Goal: Task Accomplishment & Management: Manage account settings

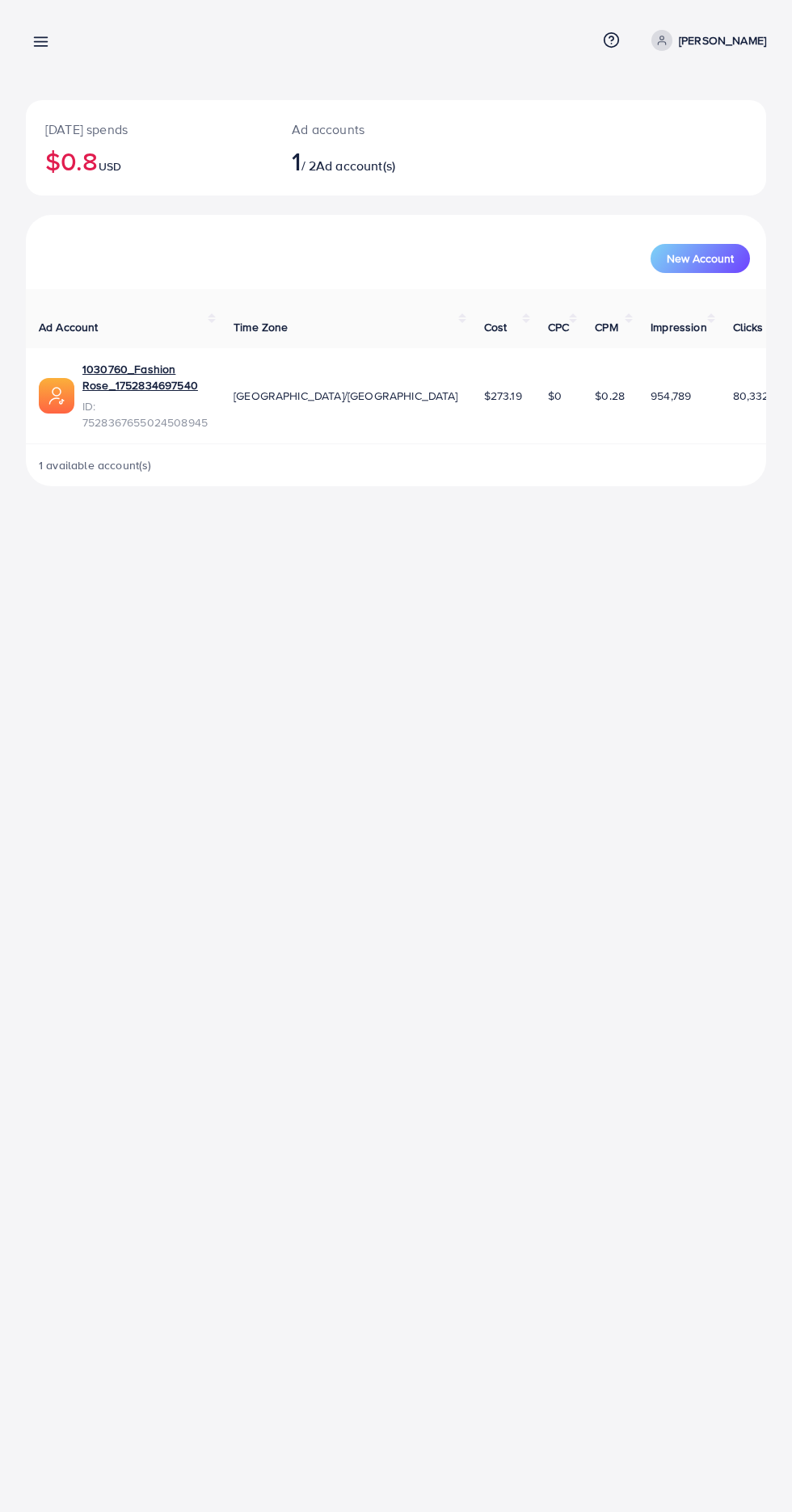
click at [40, 42] on line at bounding box center [41, 42] width 13 height 0
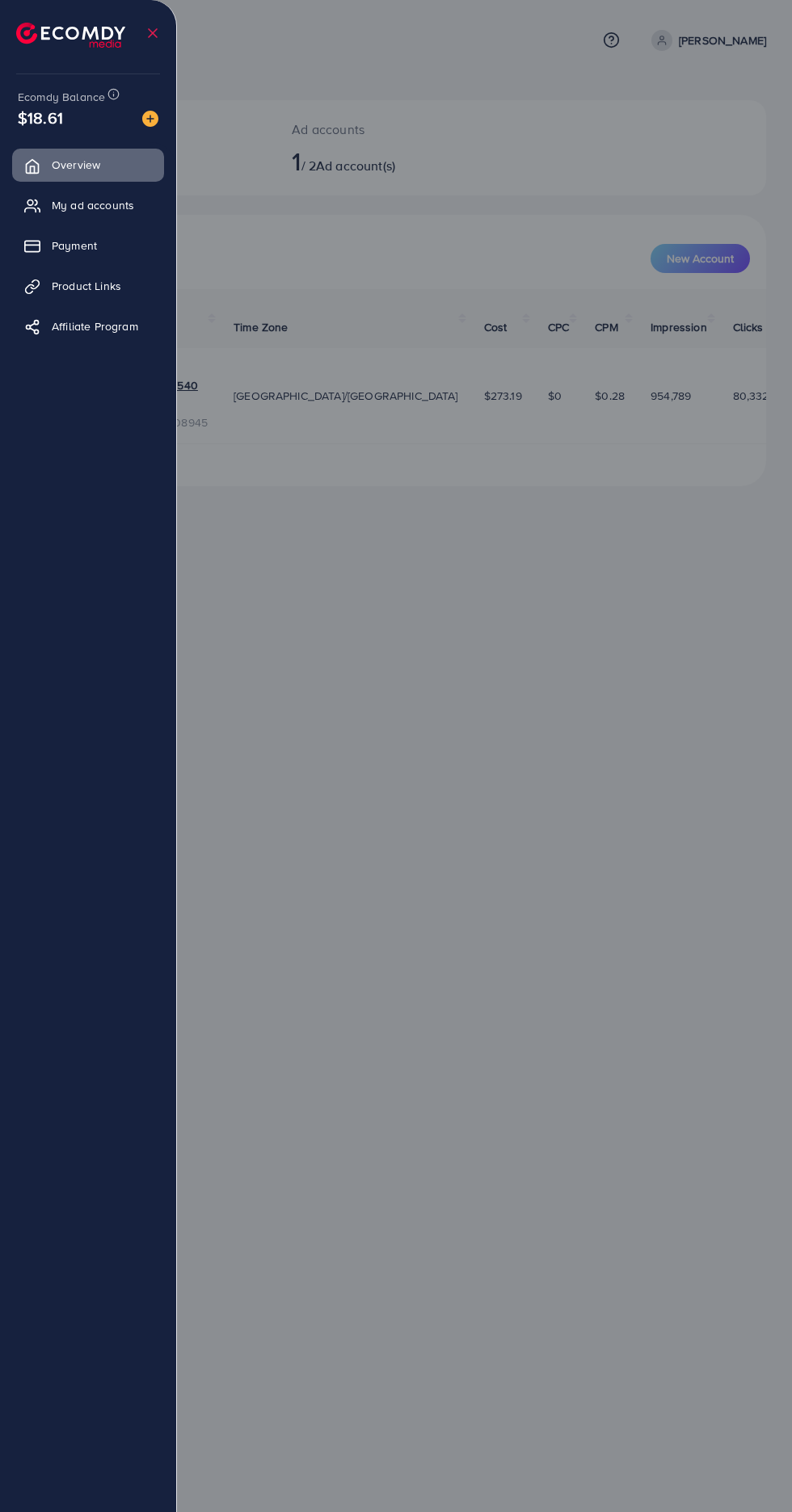
click at [55, 189] on link "My ad accounts" at bounding box center [88, 206] width 152 height 33
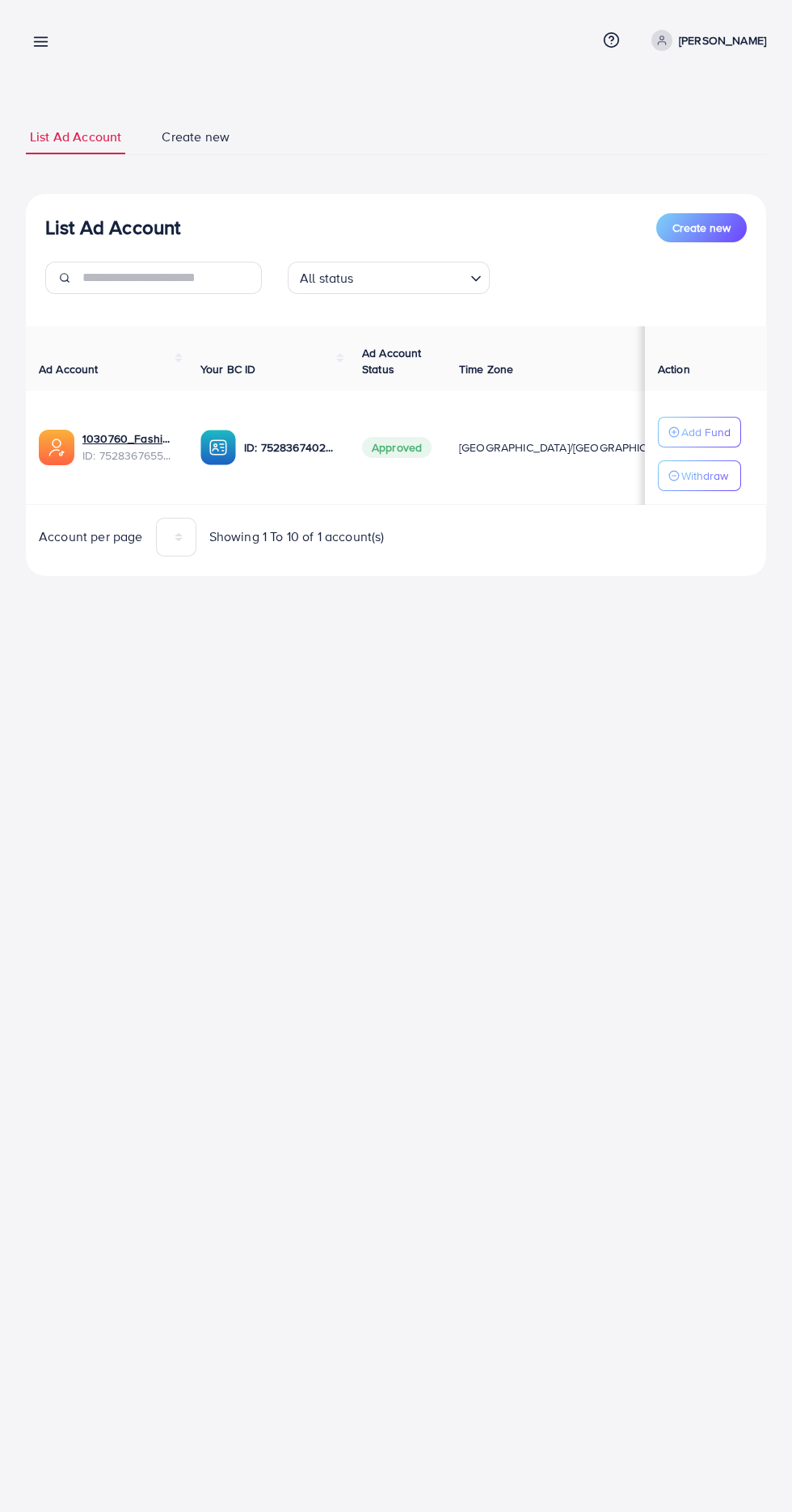
scroll to position [0, 231]
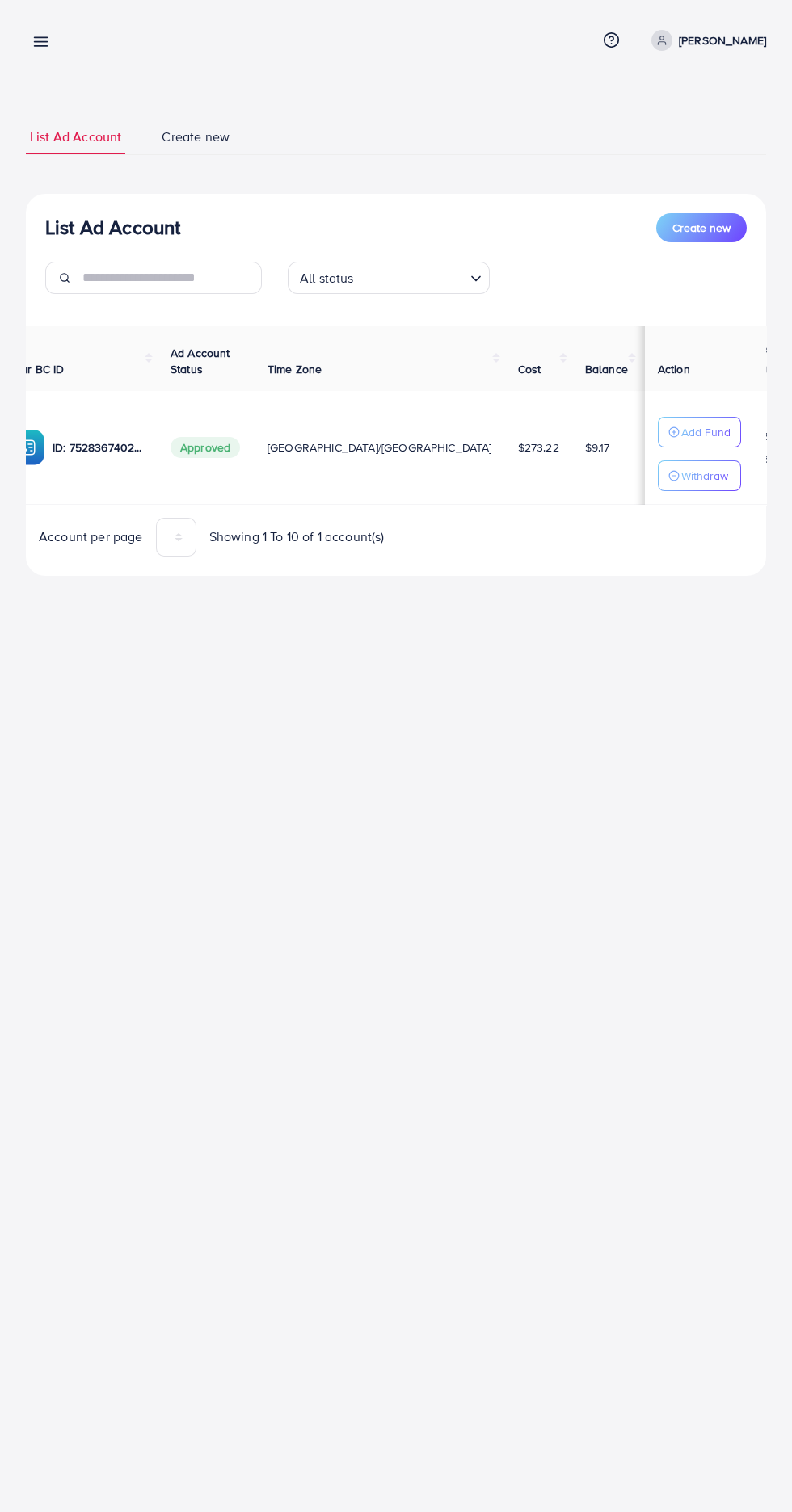
scroll to position [0, 195]
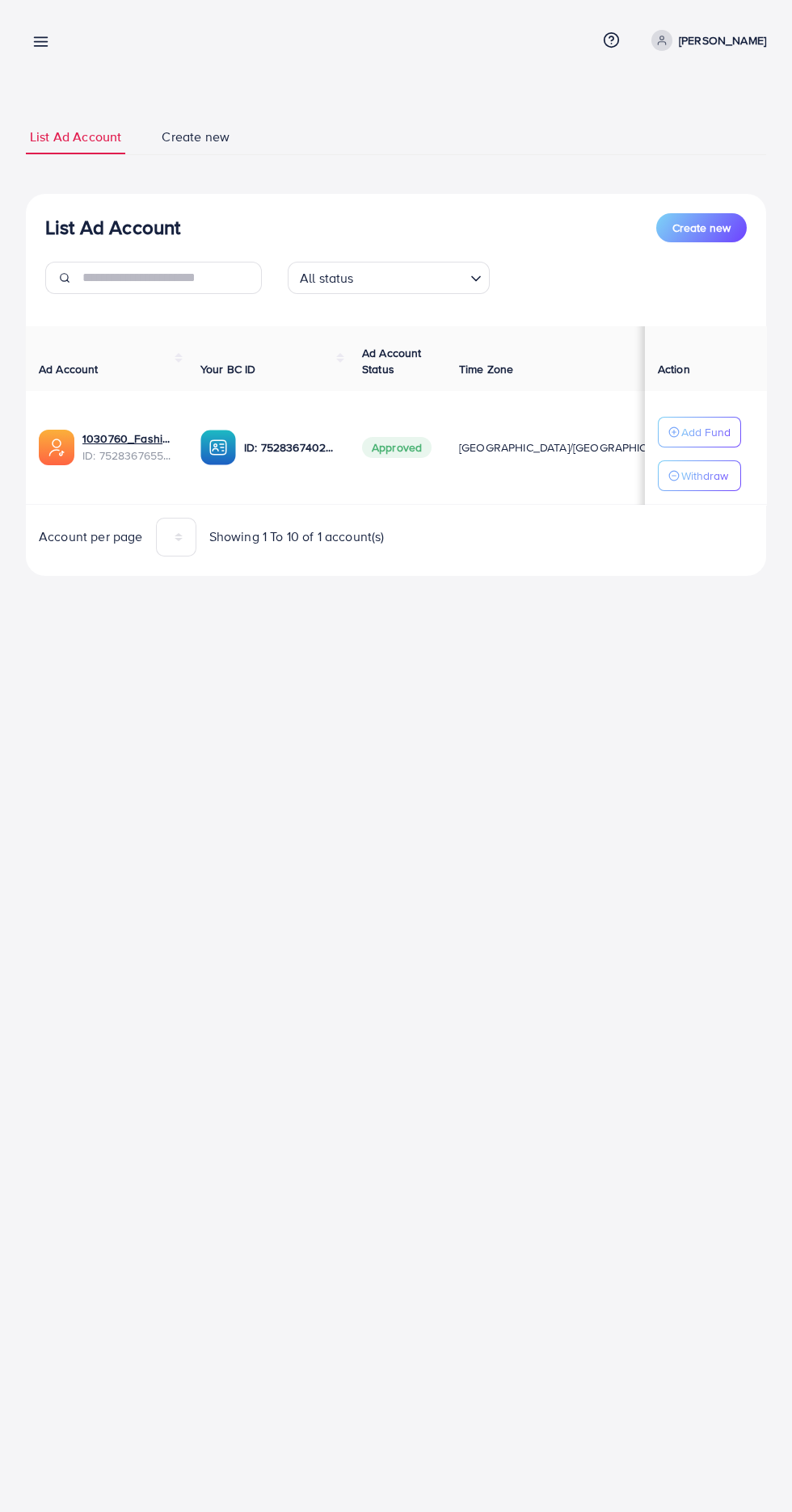
click at [728, 480] on div "Withdraw" at bounding box center [698, 475] width 62 height 19
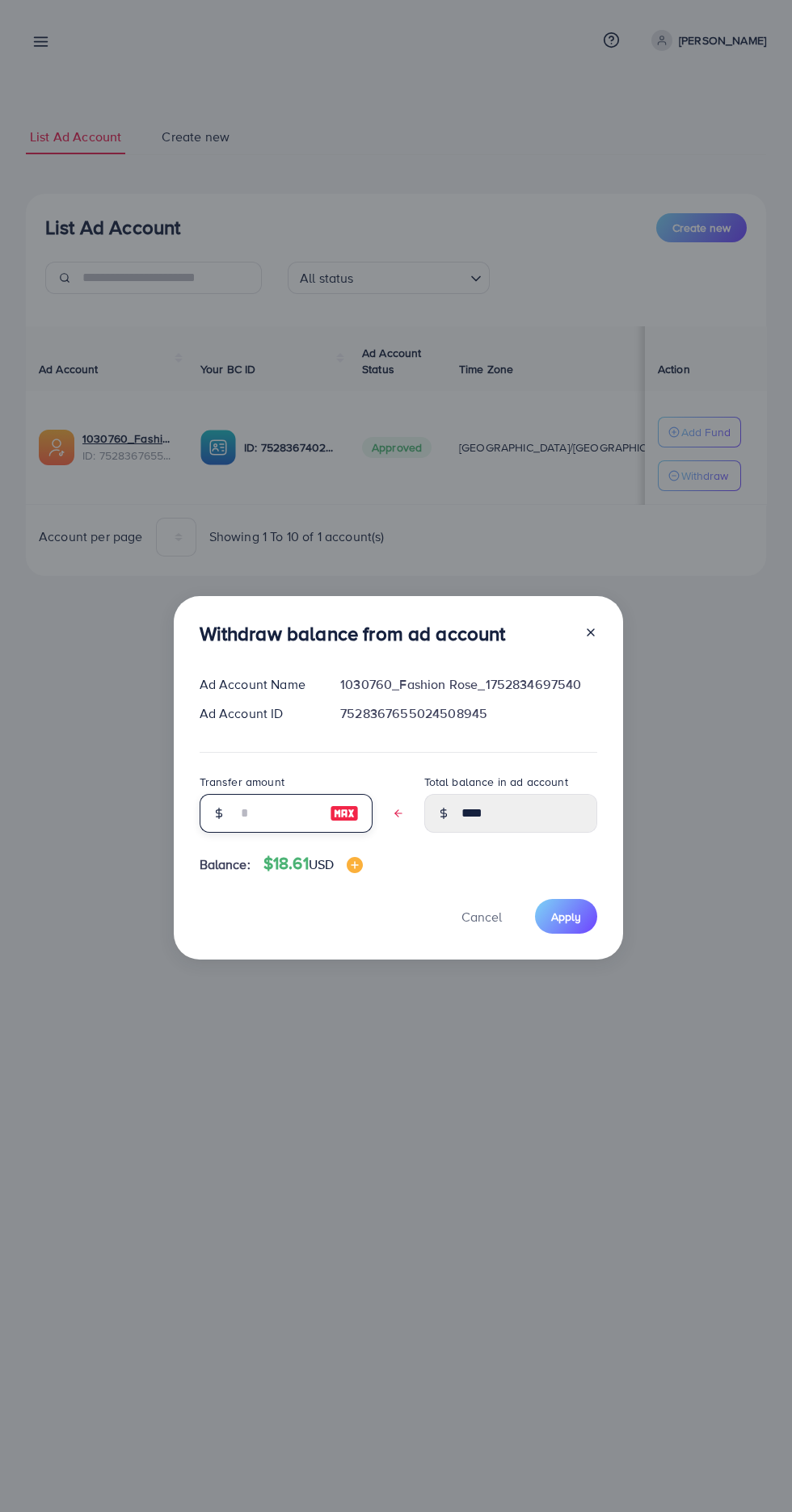
click at [257, 823] on input "text" at bounding box center [276, 813] width 80 height 39
type input "*"
type input "****"
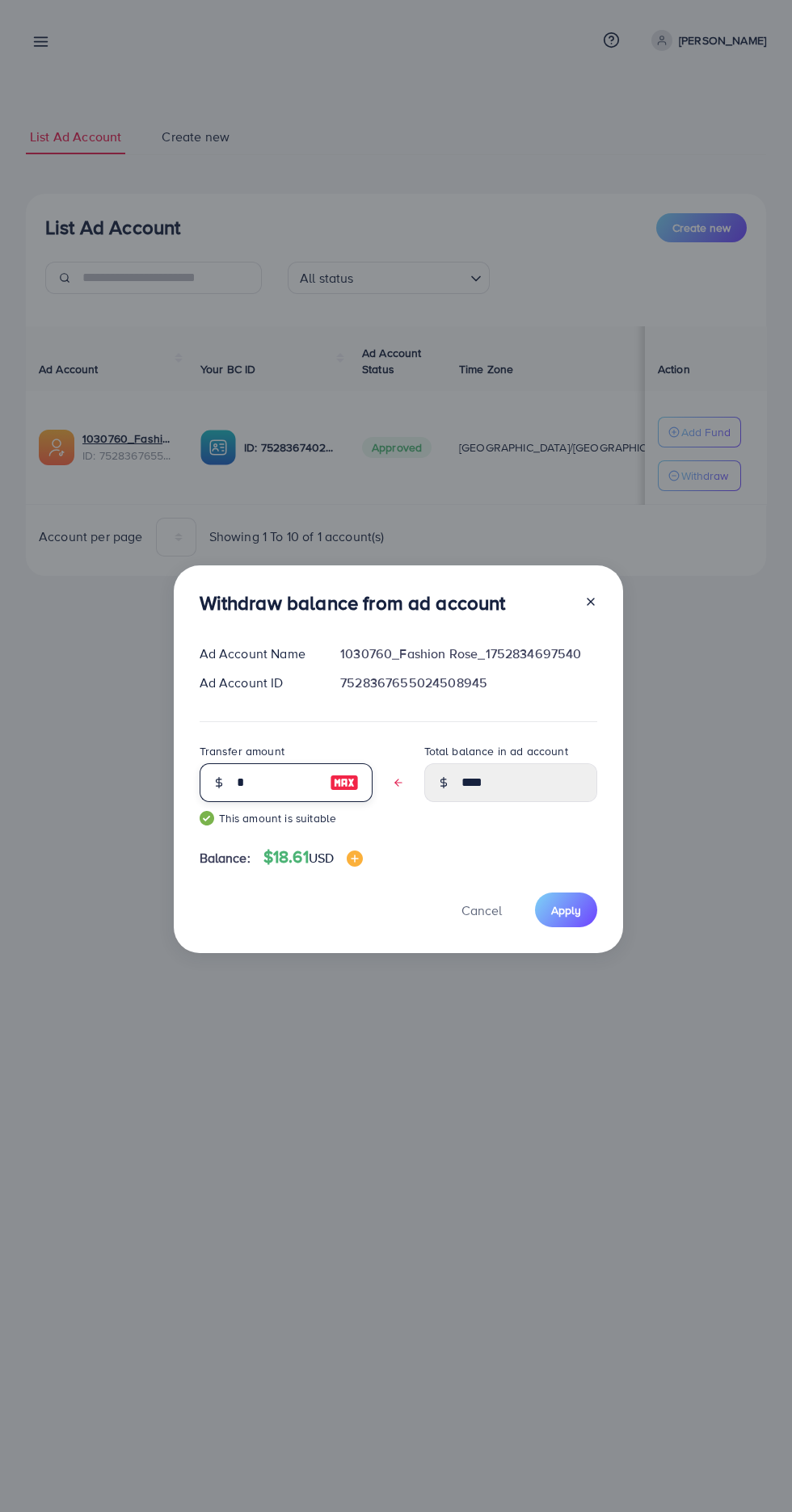
scroll to position [22, 0]
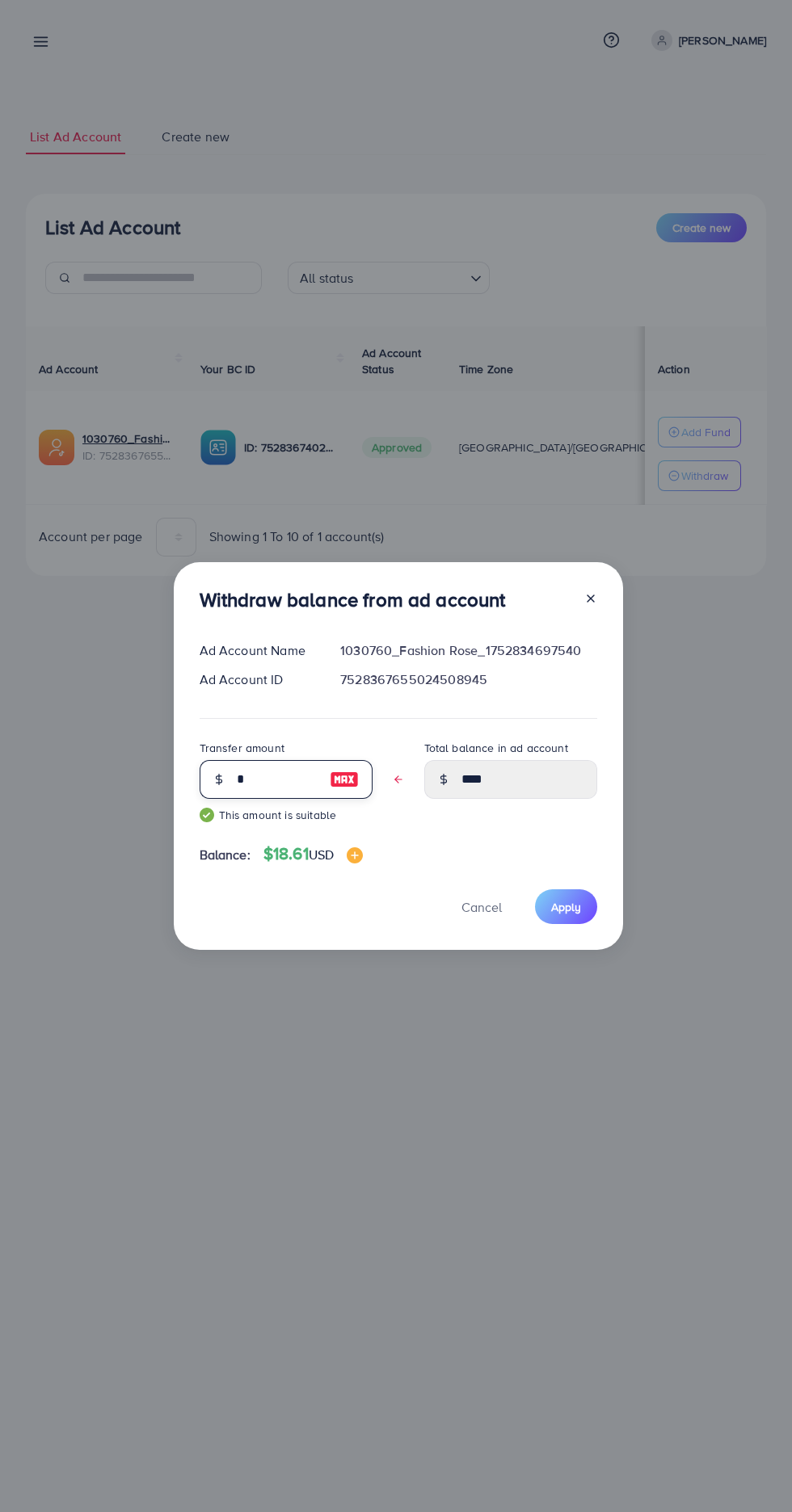
type input "*"
click at [569, 906] on span "Apply" at bounding box center [565, 907] width 30 height 16
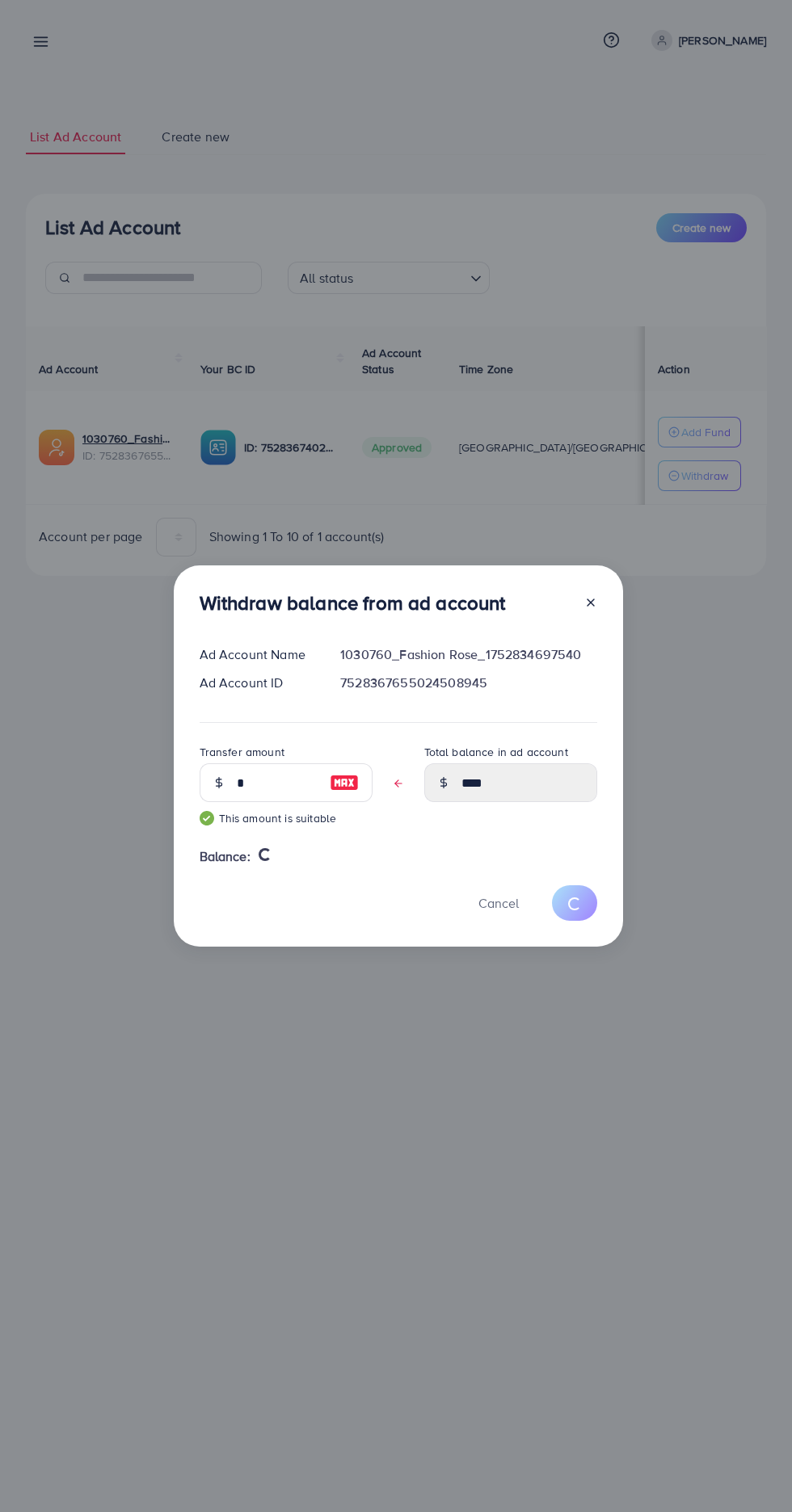
type input "****"
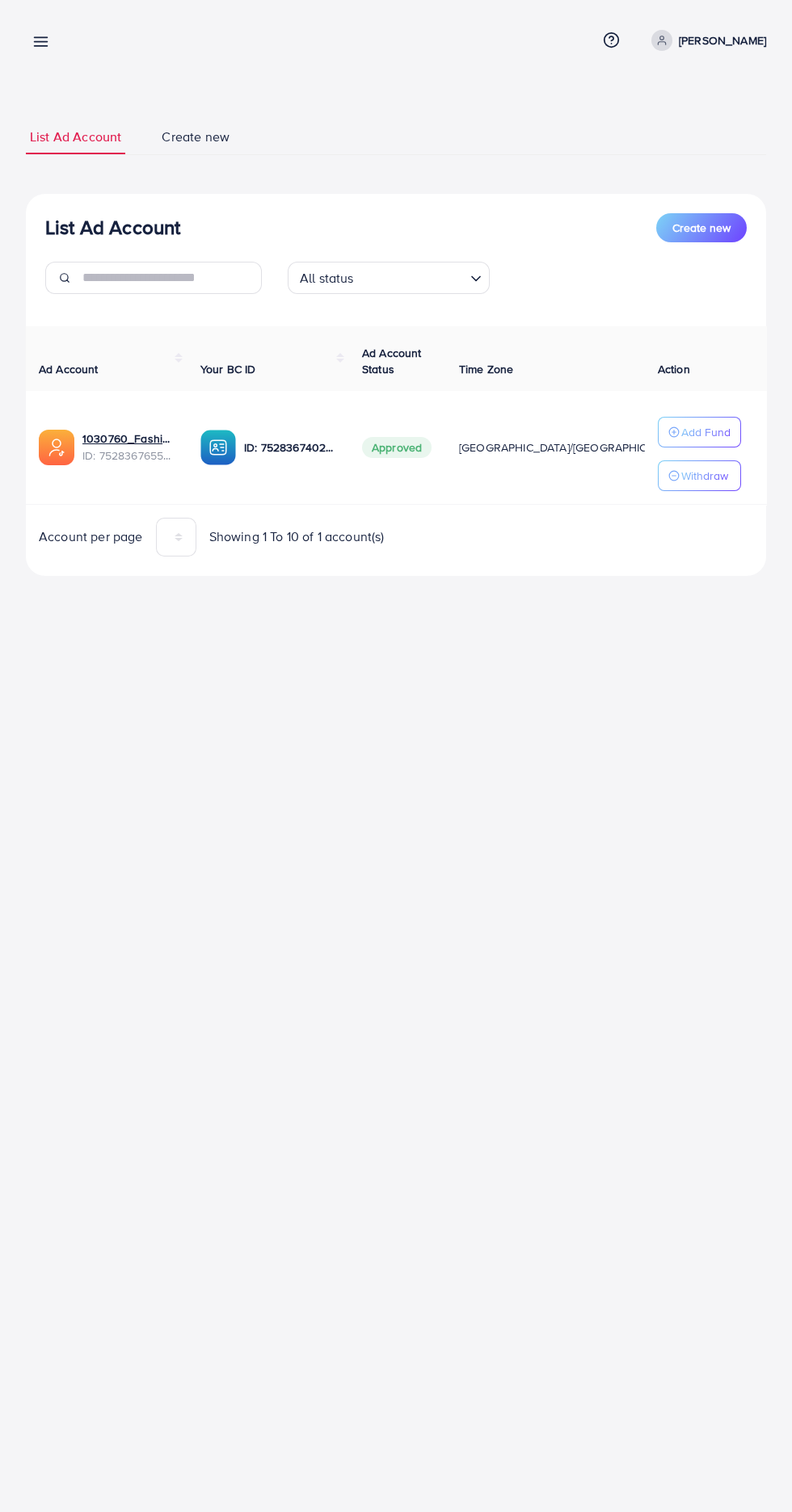
scroll to position [0, 231]
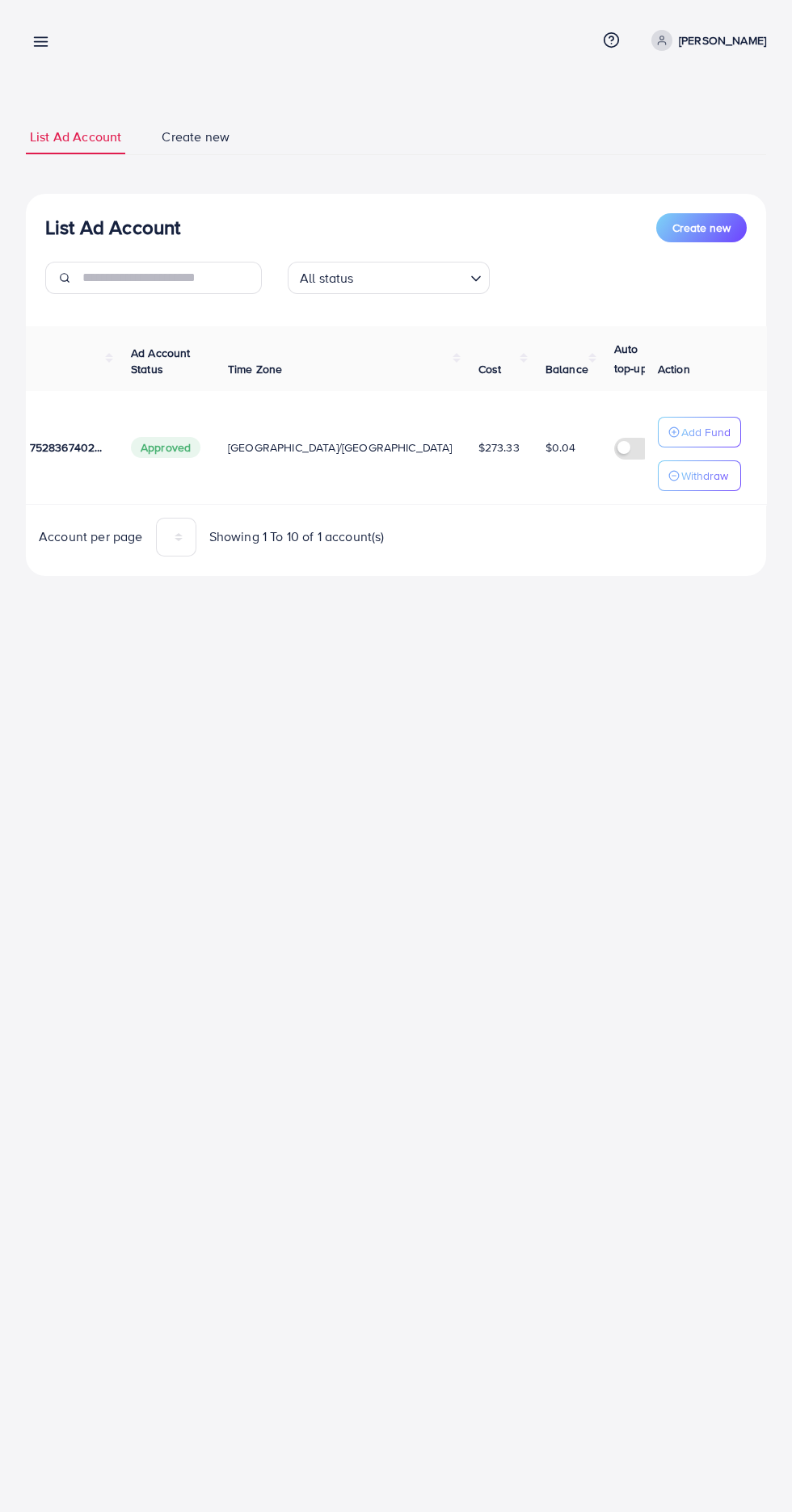
scroll to position [0, 236]
